Goal: Book appointment/travel/reservation

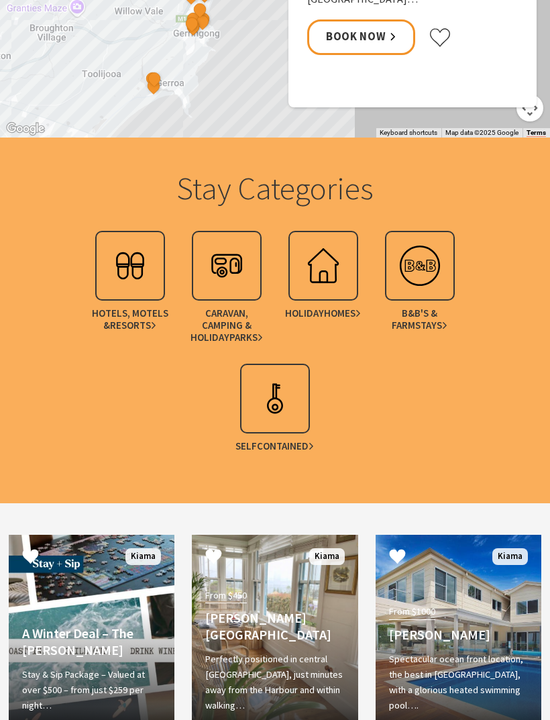
scroll to position [1621, 0]
click at [313, 290] on img at bounding box center [324, 266] width 54 height 54
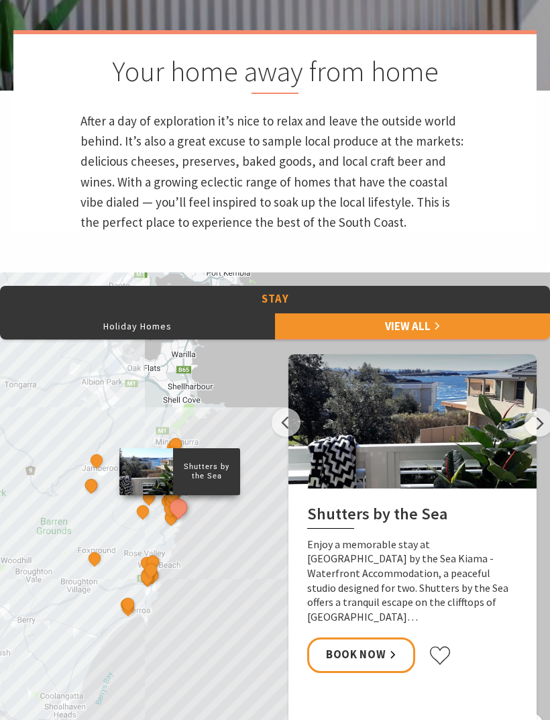
scroll to position [480, 0]
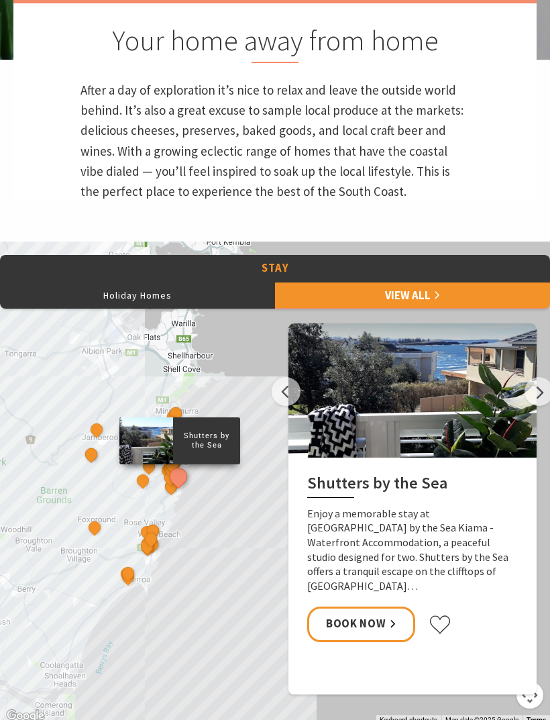
click at [436, 309] on link "View All" at bounding box center [412, 295] width 275 height 27
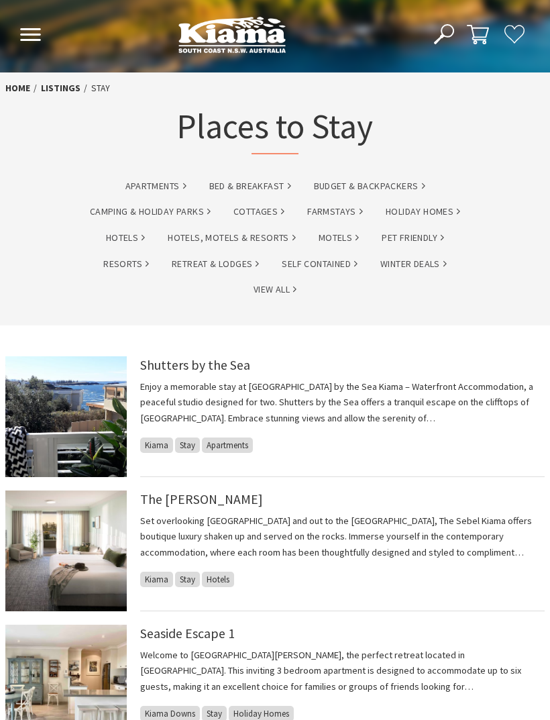
click at [231, 445] on span "Apartments" at bounding box center [227, 444] width 51 height 15
click at [152, 188] on link "Apartments" at bounding box center [155, 185] width 61 height 15
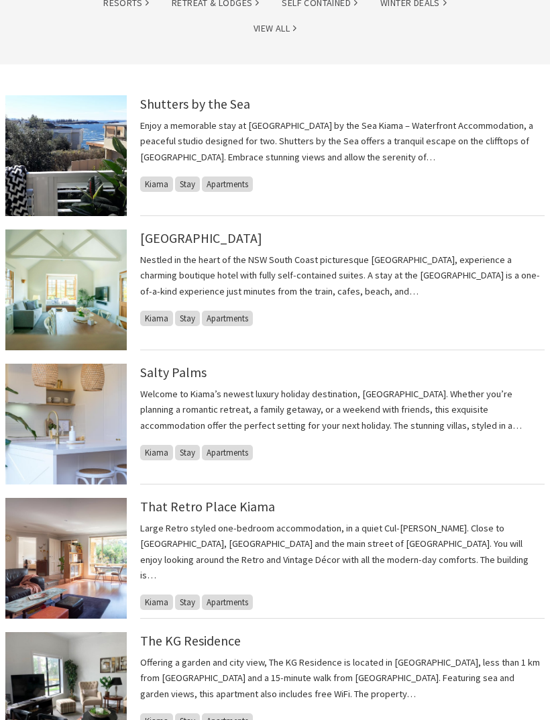
scroll to position [295, 0]
click at [76, 292] on img at bounding box center [65, 289] width 121 height 121
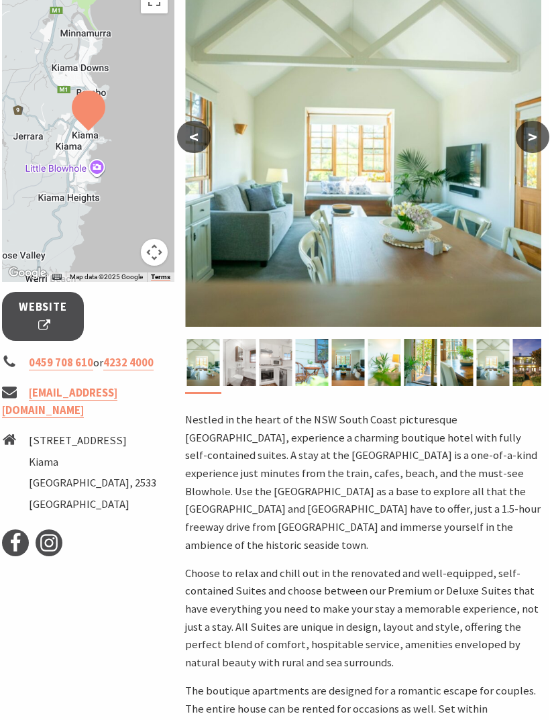
scroll to position [231, 3]
